Goal: Task Accomplishment & Management: Manage account settings

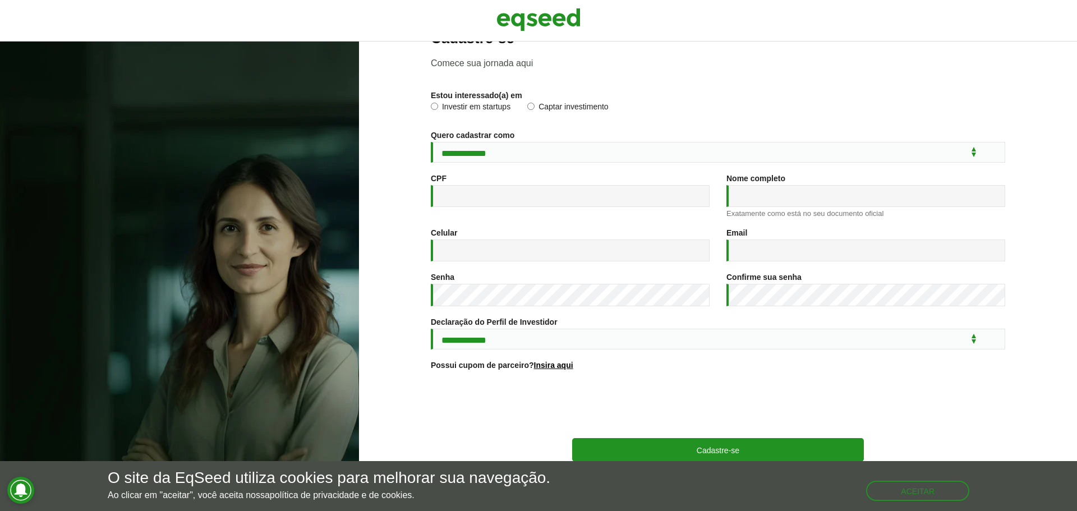
scroll to position [59, 0]
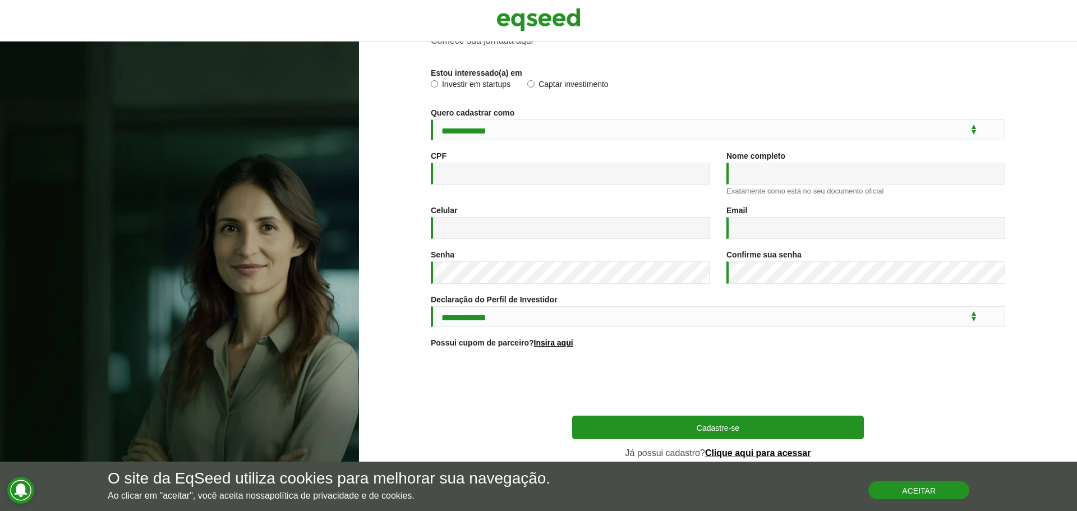
click at [892, 494] on button "Aceitar" at bounding box center [918, 490] width 101 height 18
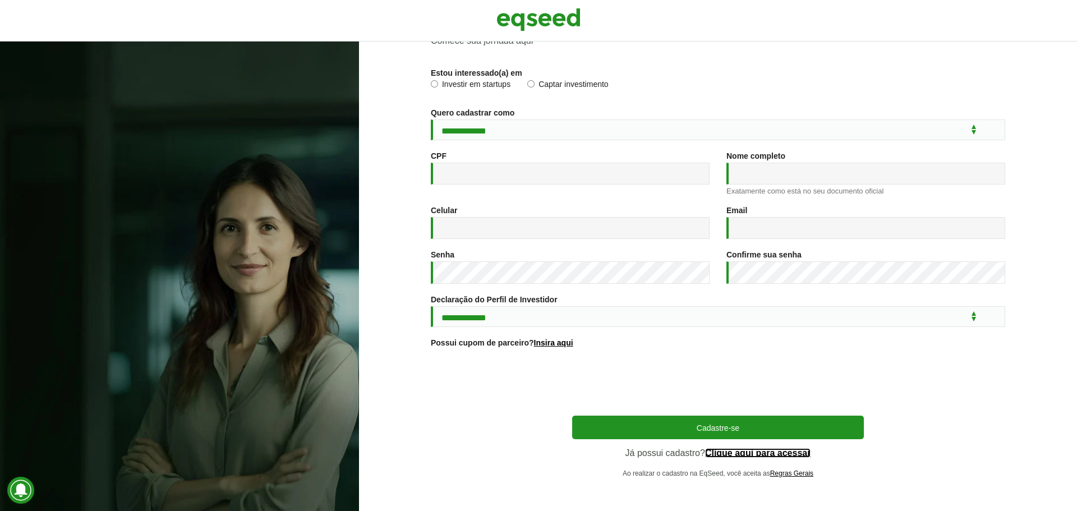
click at [753, 449] on link "Clique aqui para acessar" at bounding box center [758, 453] width 106 height 9
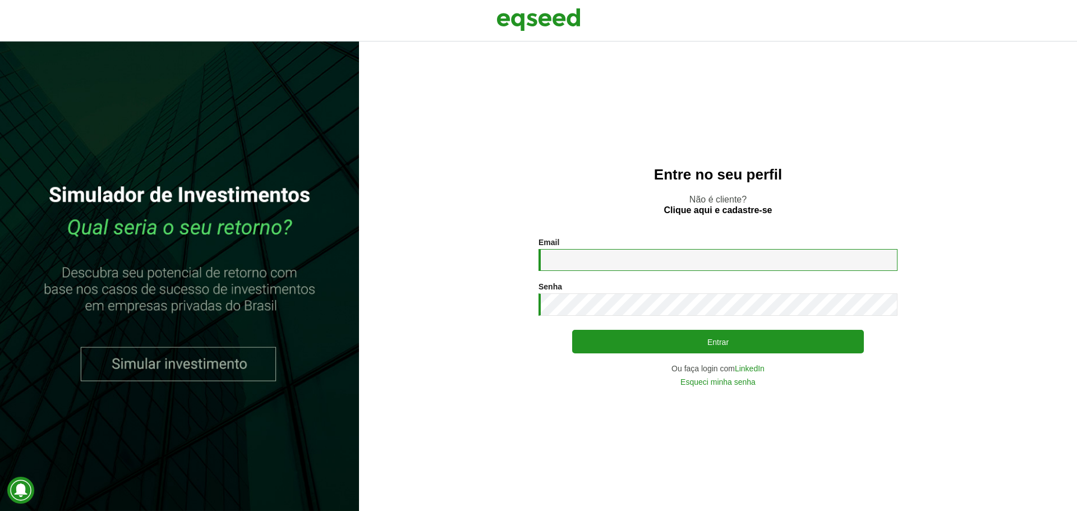
click at [582, 262] on input "Email *" at bounding box center [717, 260] width 359 height 22
type input "**********"
click at [885, 305] on icon at bounding box center [884, 304] width 12 height 13
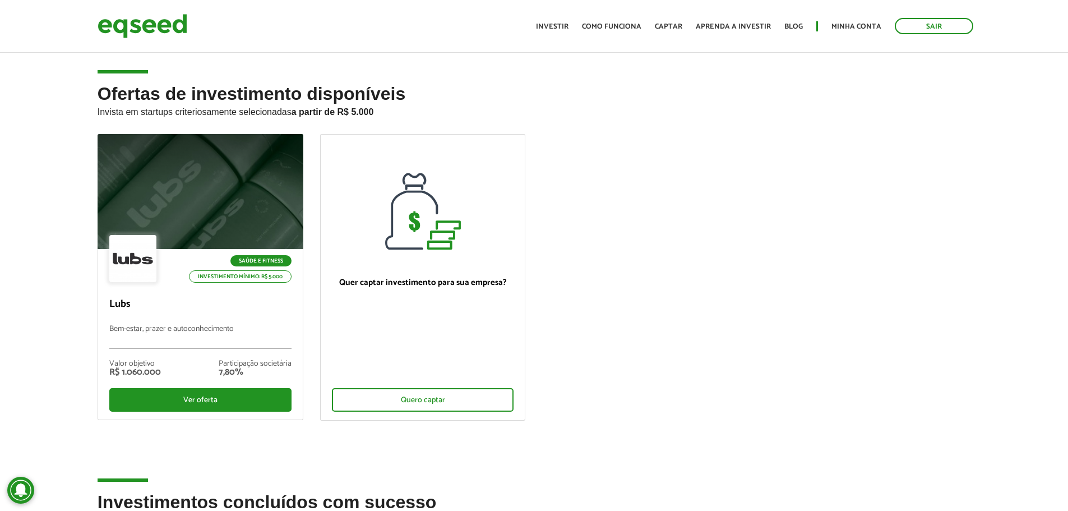
click at [561, 35] on div "Toggle navigation Início Investir Como funciona Captar Aprenda a investir Blog …" at bounding box center [755, 26] width 449 height 30
click at [562, 24] on link "Investir" at bounding box center [552, 26] width 33 height 7
click at [863, 26] on link "Minha conta" at bounding box center [857, 26] width 50 height 7
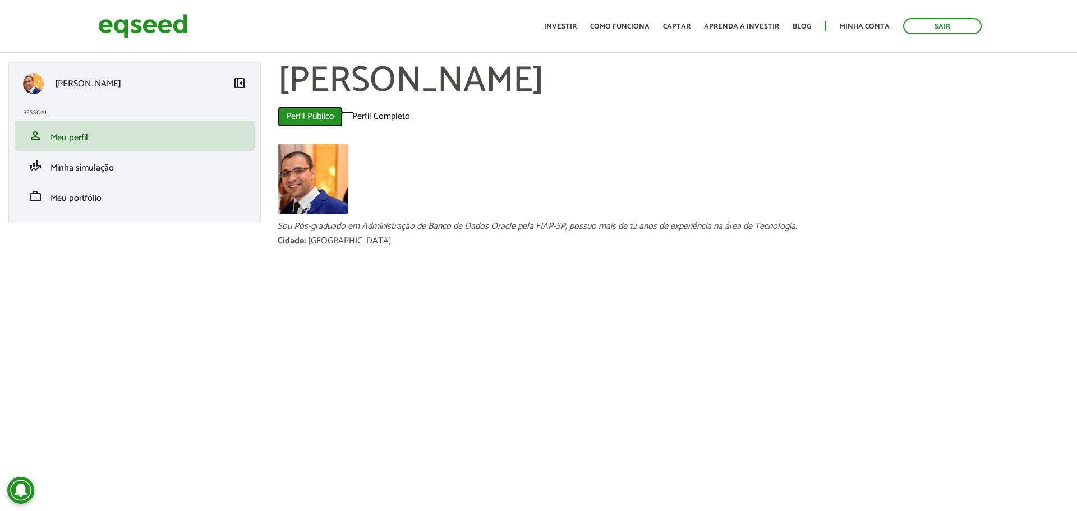
click at [312, 112] on link "Perfil Público (aba ativa)" at bounding box center [310, 117] width 65 height 20
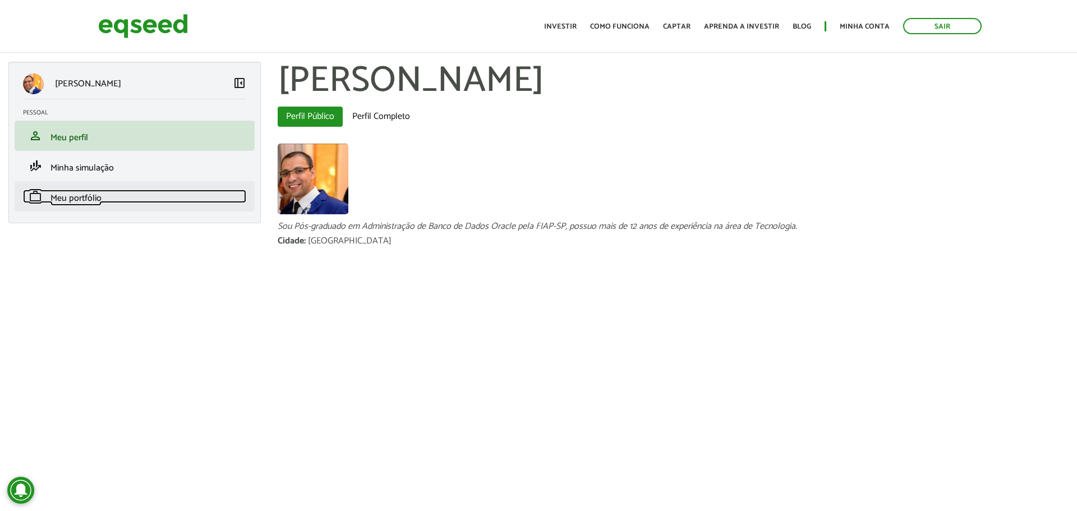
click at [91, 195] on span "Meu portfólio" at bounding box center [75, 198] width 51 height 15
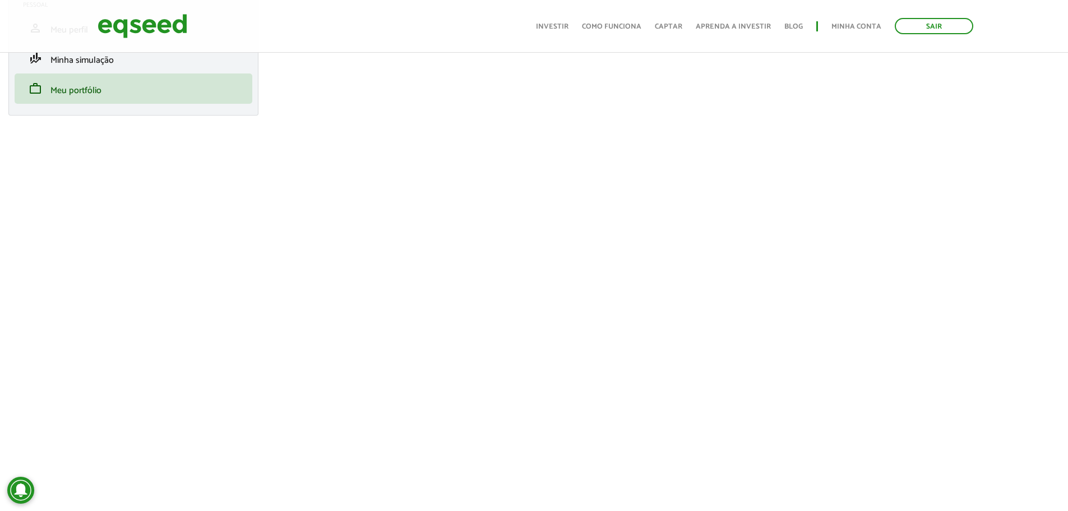
scroll to position [112, 0]
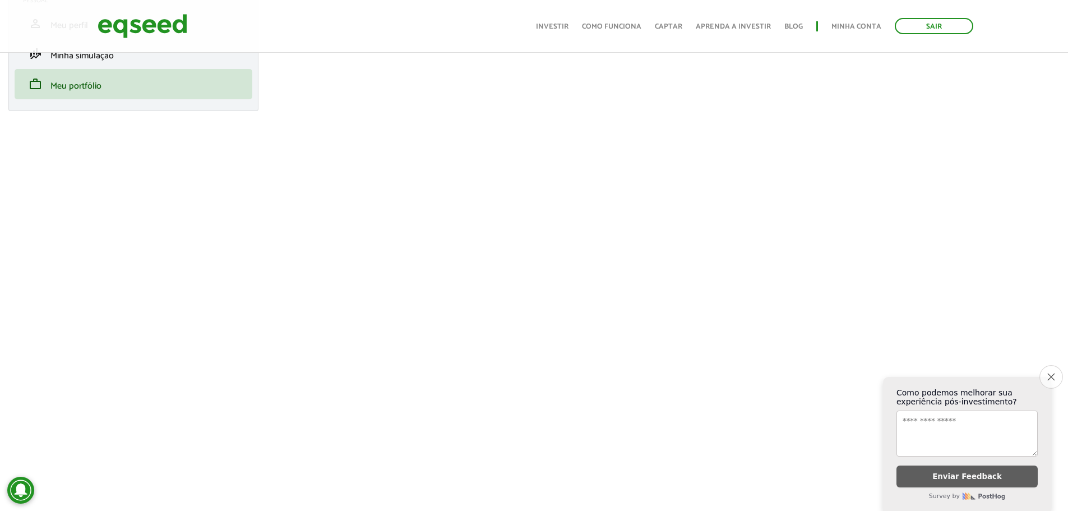
click at [1048, 375] on icon "Close survey" at bounding box center [1051, 376] width 7 height 7
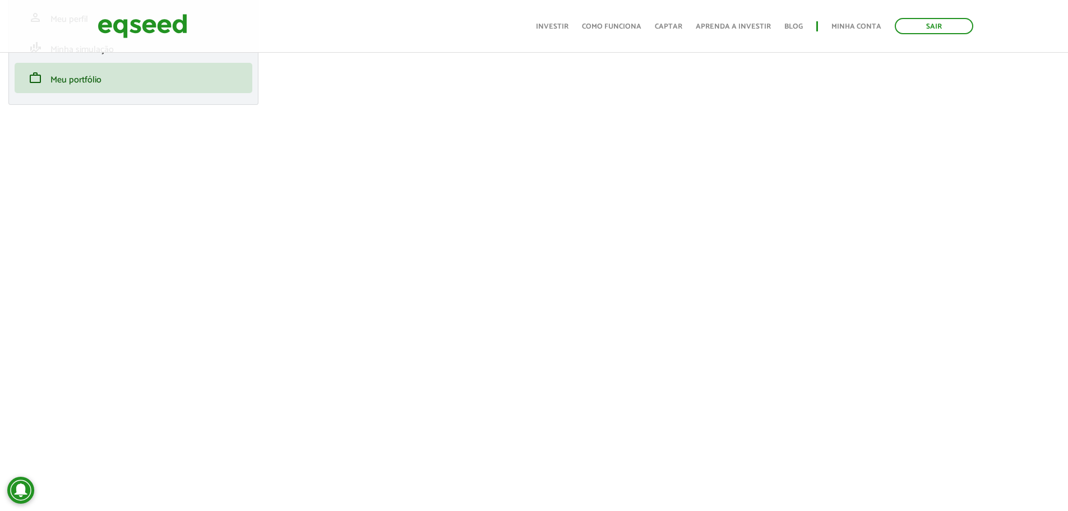
scroll to position [0, 0]
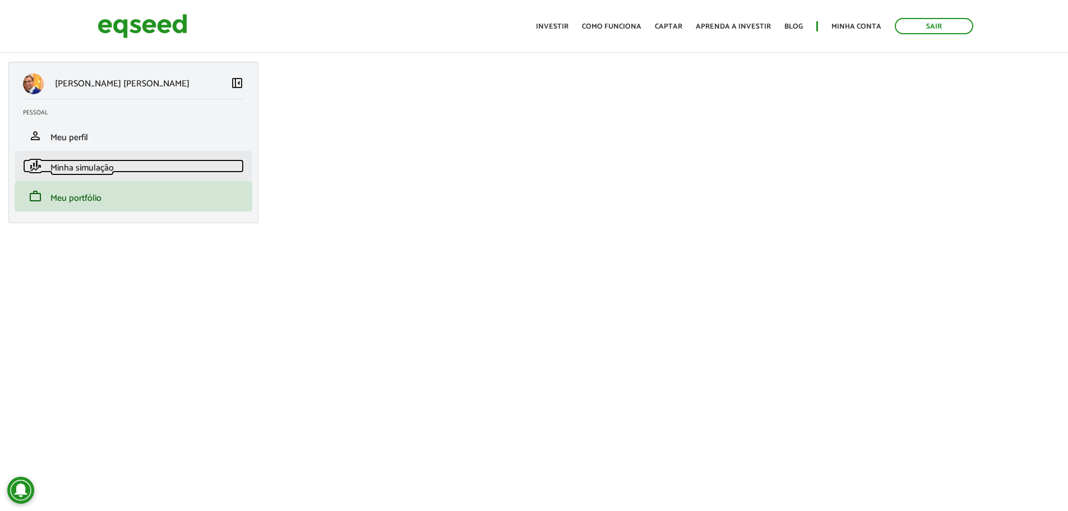
click at [53, 170] on span "Minha simulação" at bounding box center [81, 167] width 63 height 15
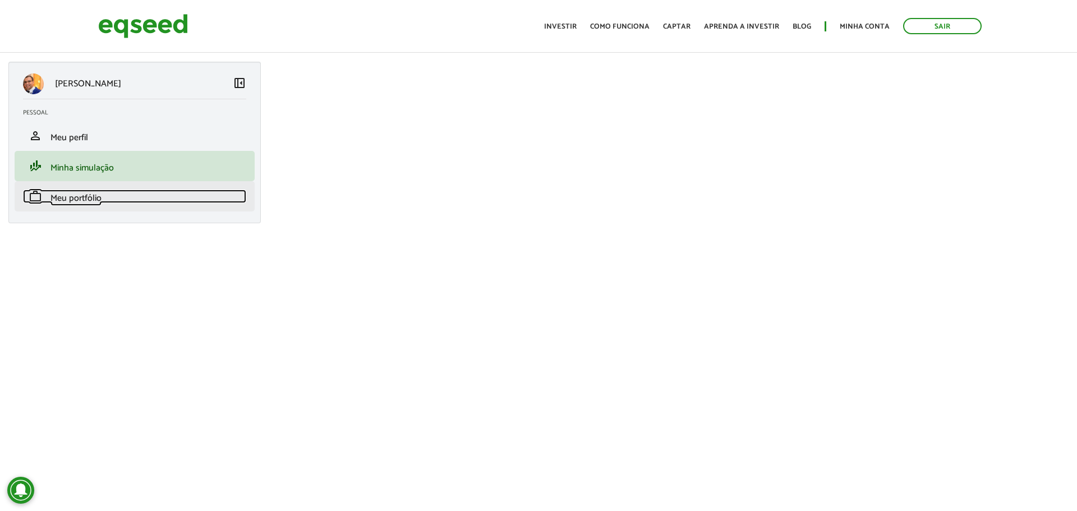
click at [59, 197] on span "Meu portfólio" at bounding box center [75, 198] width 51 height 15
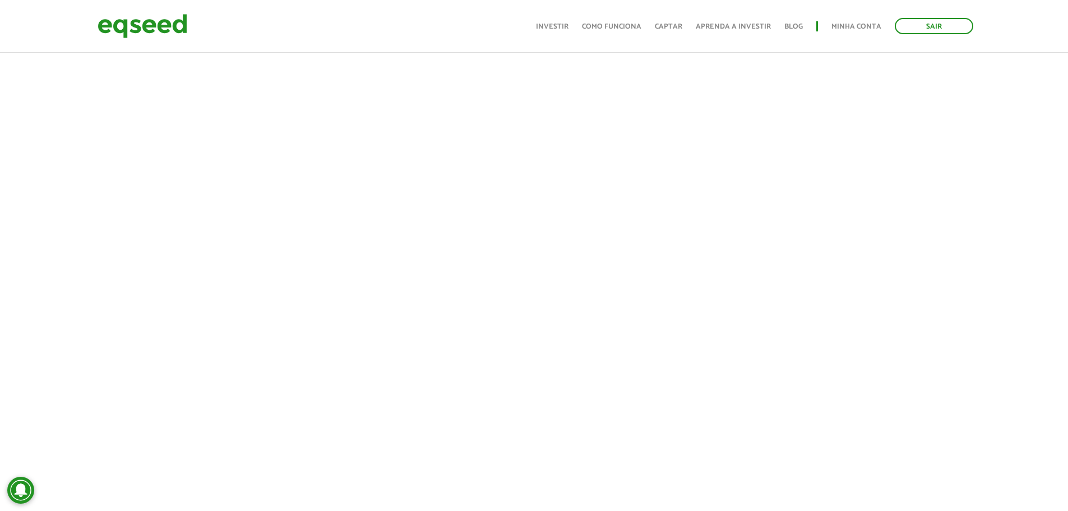
scroll to position [168, 0]
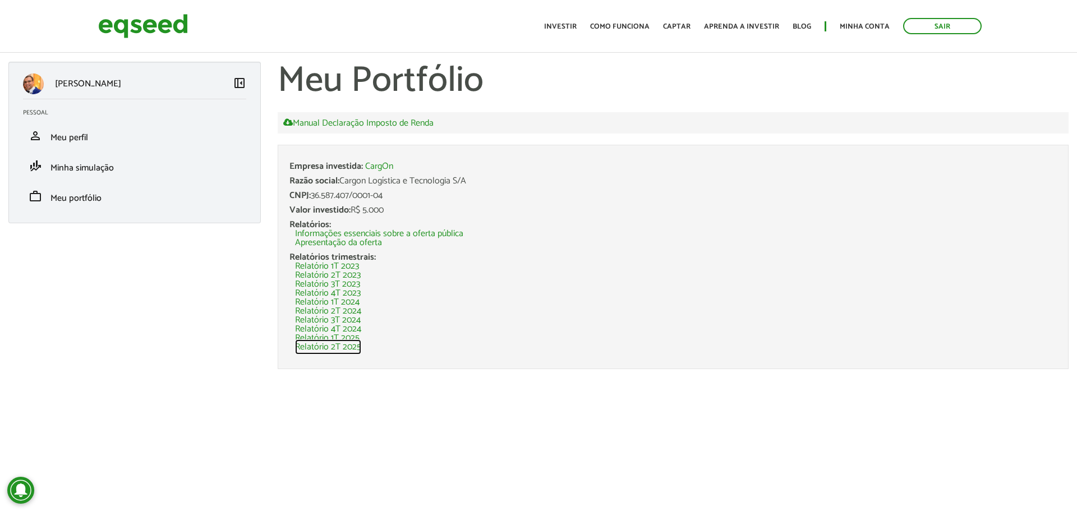
click at [349, 347] on link "Relatório 2T 2025" at bounding box center [328, 347] width 66 height 9
